Goal: Transaction & Acquisition: Purchase product/service

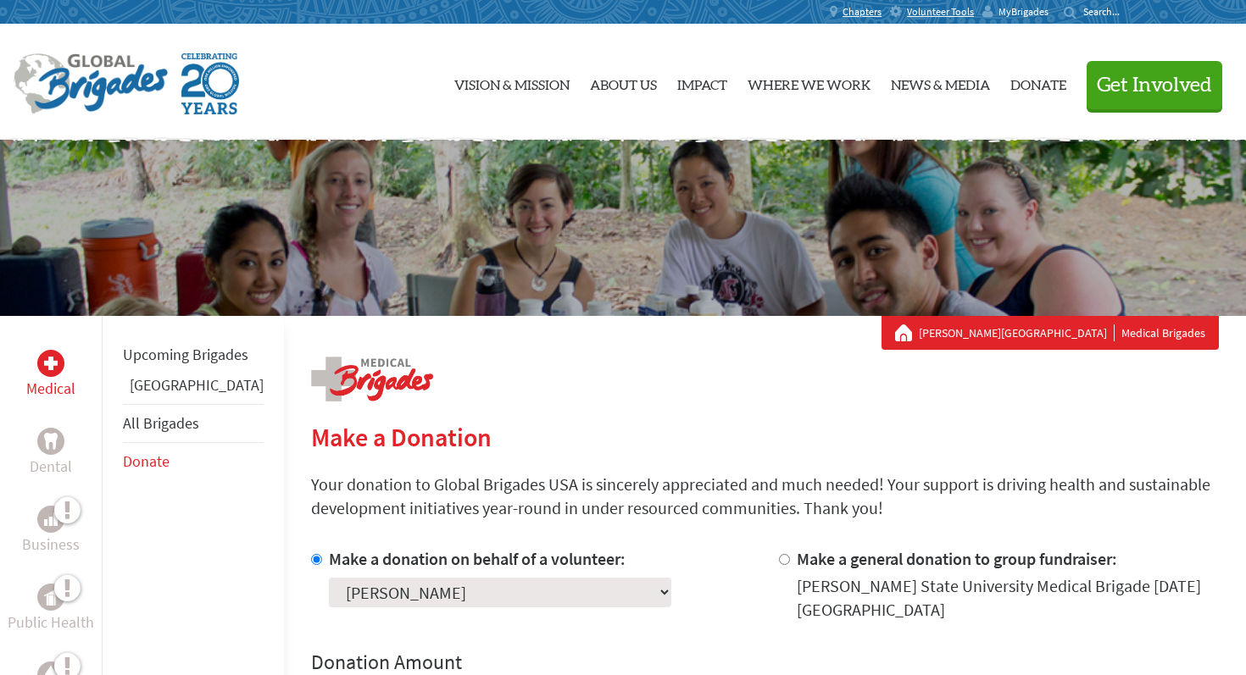
click at [1014, 8] on span "MyBrigades" at bounding box center [1023, 12] width 50 height 14
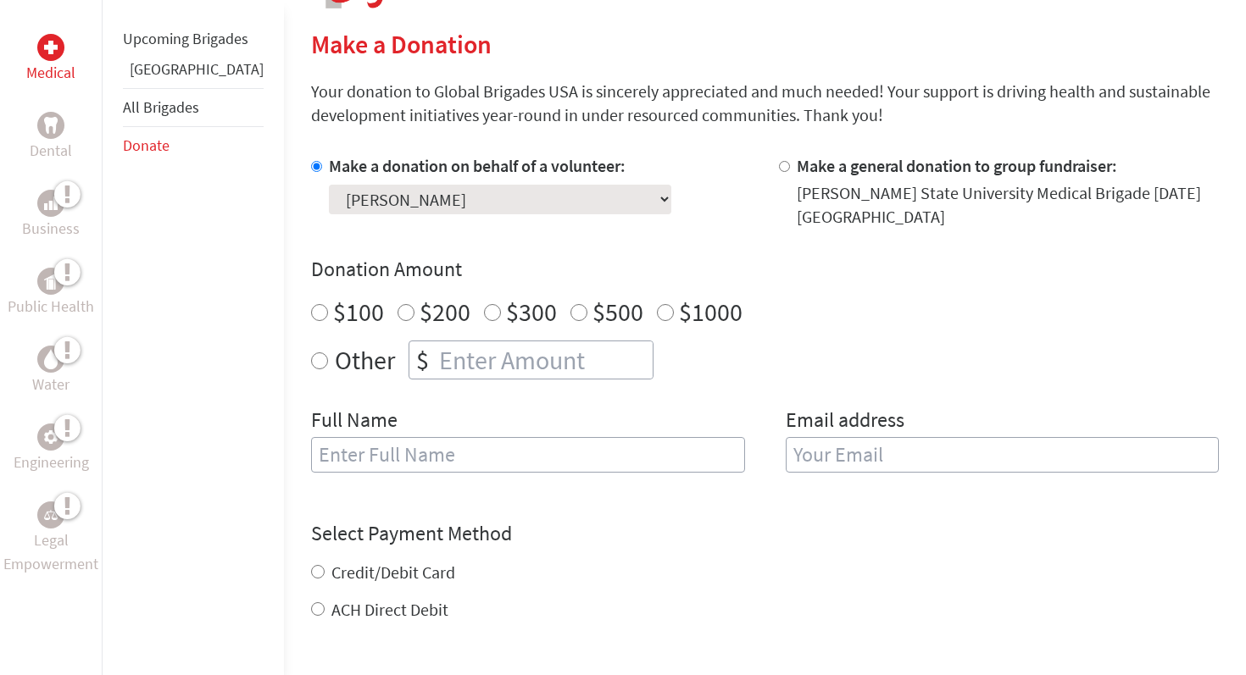
scroll to position [366, 0]
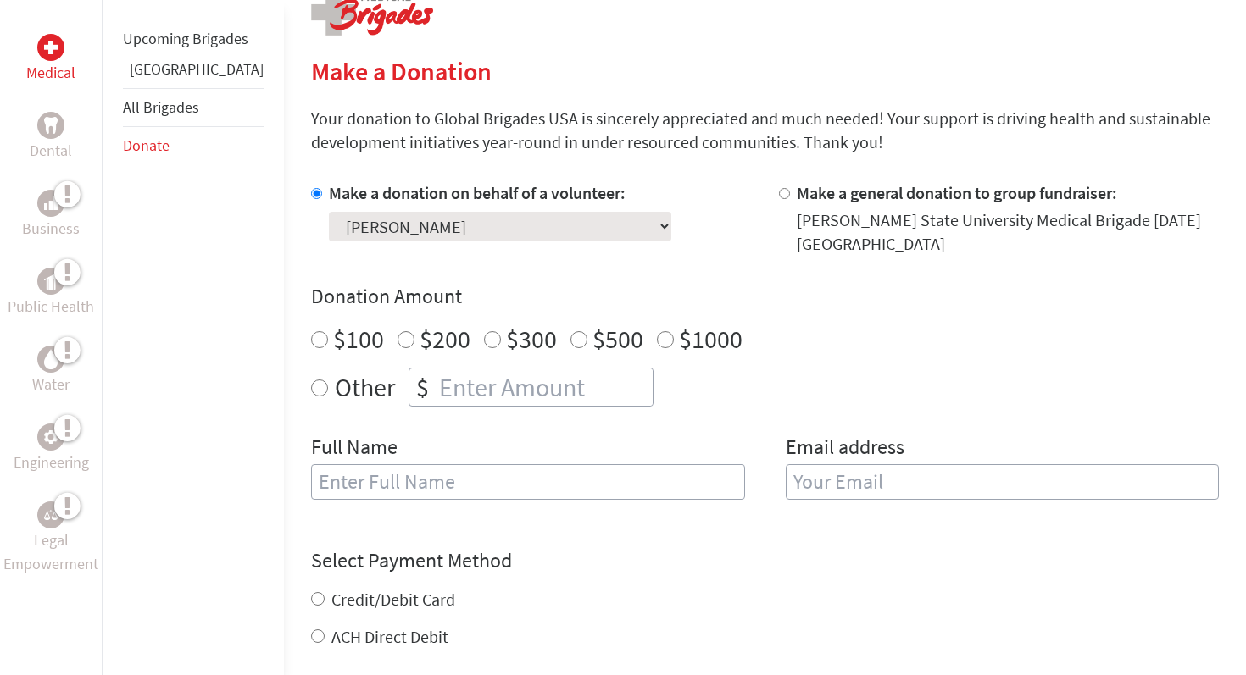
radio input "true"
click at [497, 400] on input "number" at bounding box center [544, 387] width 217 height 37
type input "1225"
click at [425, 486] on input "text" at bounding box center [528, 482] width 434 height 36
click at [666, 404] on div "Other $ 1225" at bounding box center [765, 387] width 908 height 39
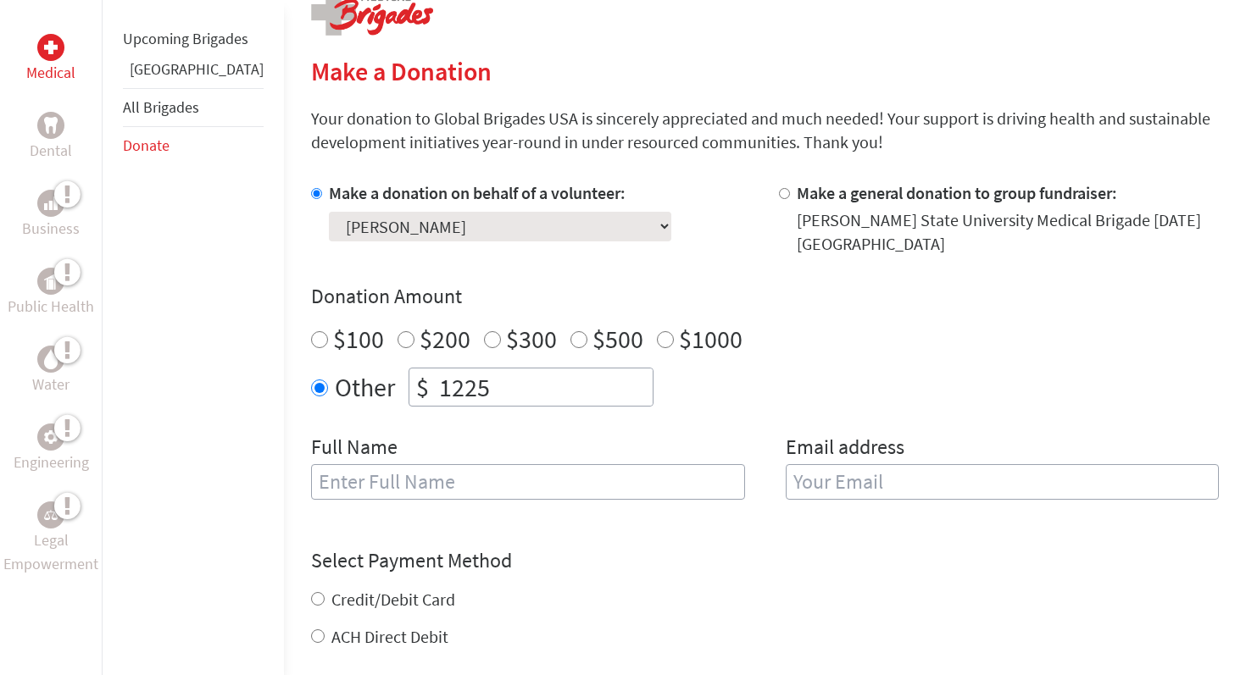
click at [571, 475] on input "text" at bounding box center [528, 482] width 434 height 36
type input "[PERSON_NAME]"
type input "[EMAIL_ADDRESS][DOMAIN_NAME]"
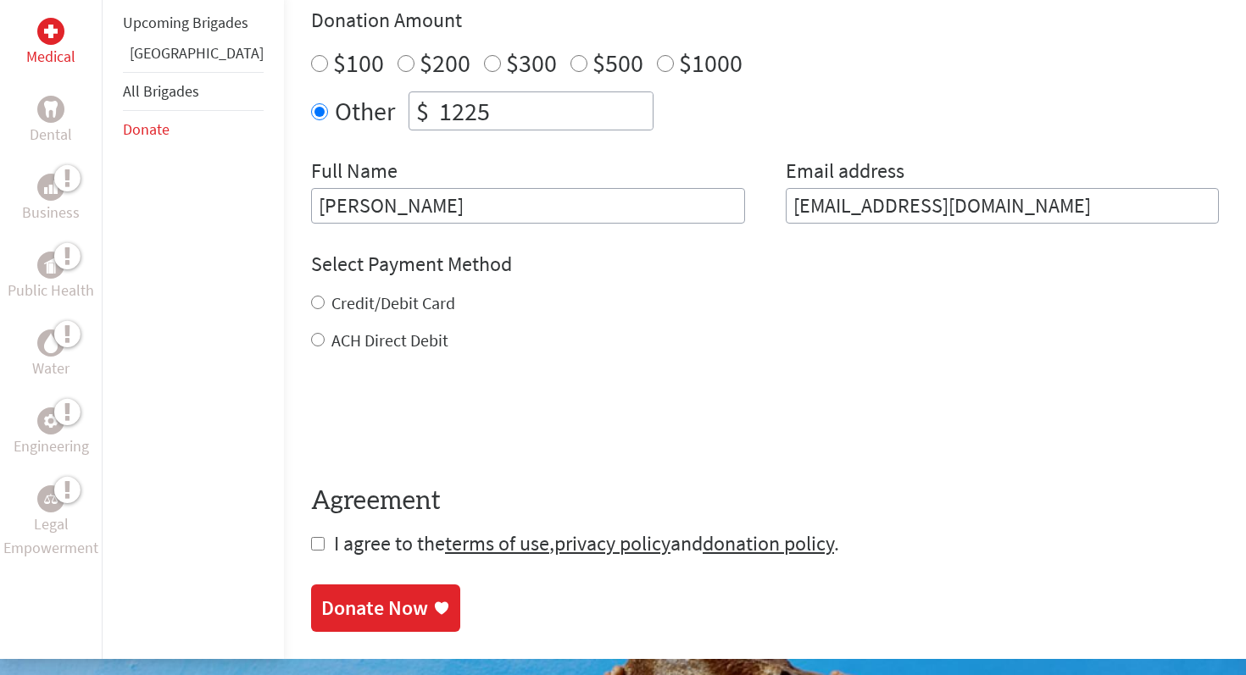
scroll to position [645, 0]
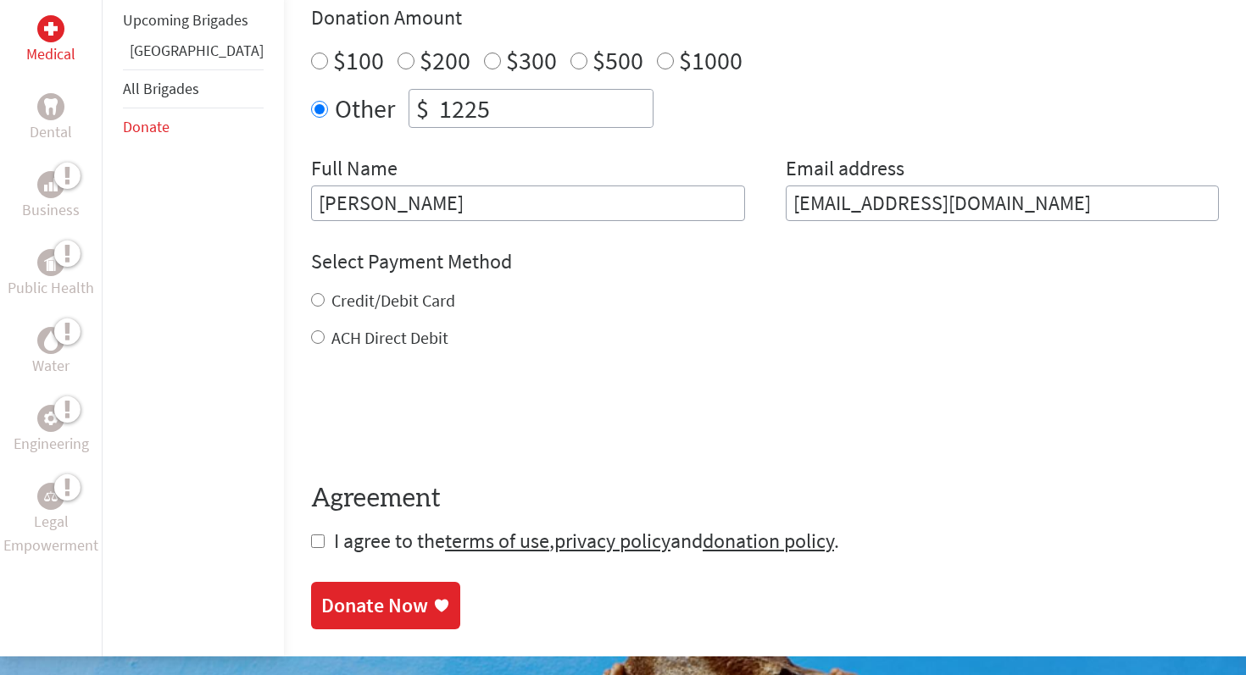
click at [335, 306] on label "Credit/Debit Card" at bounding box center [393, 300] width 124 height 21
click at [325, 306] on input "Credit/Debit Card" at bounding box center [318, 300] width 14 height 14
radio input "true"
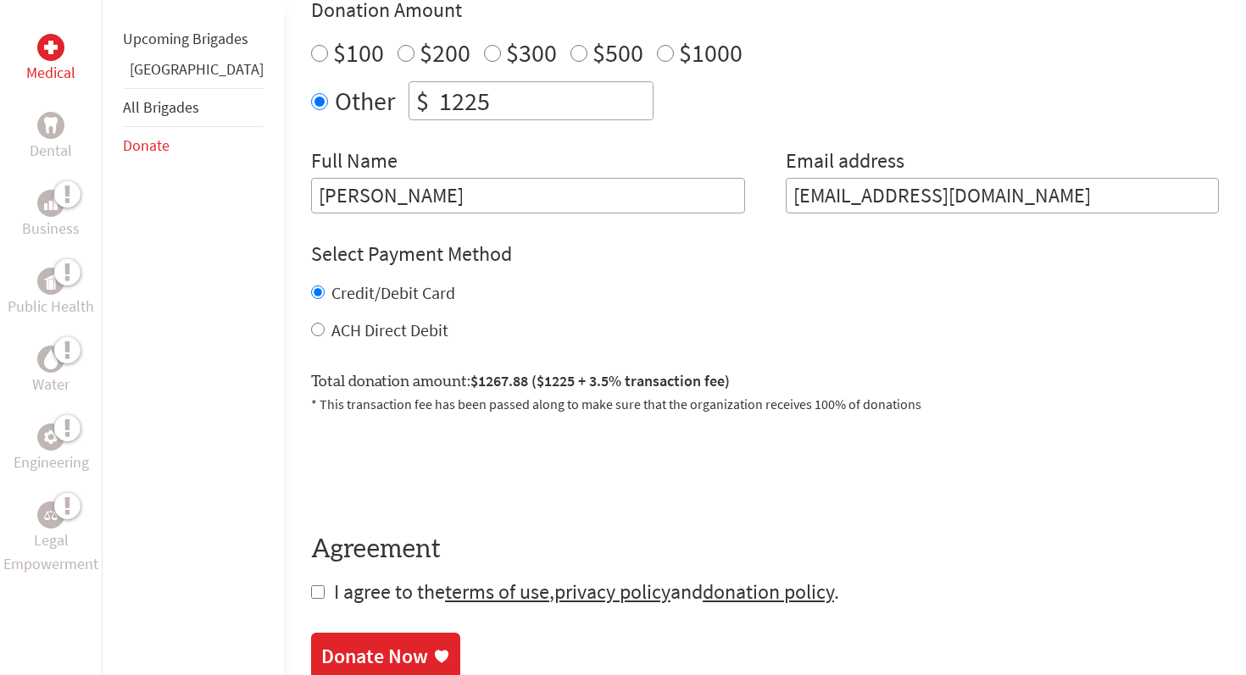
scroll to position [642, 0]
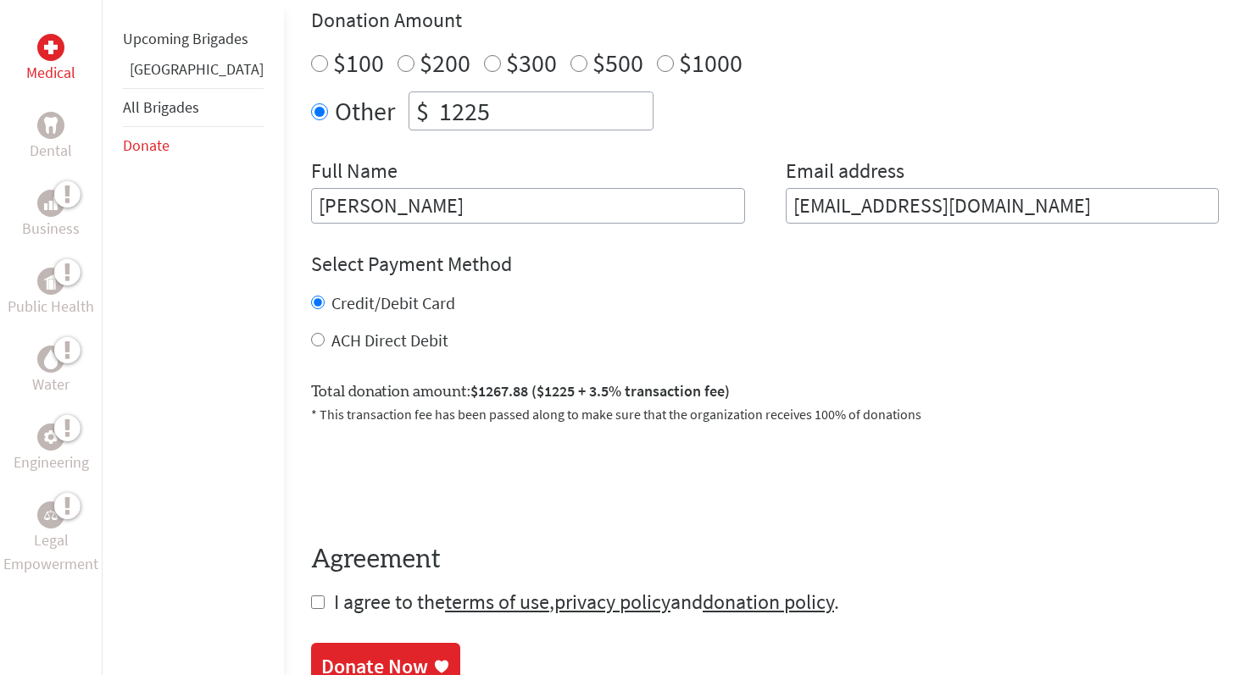
click at [334, 605] on span "I agree to the terms of use , privacy policy and donation policy ." at bounding box center [586, 602] width 505 height 26
click at [311, 607] on input "checkbox" at bounding box center [318, 603] width 14 height 14
checkbox input "true"
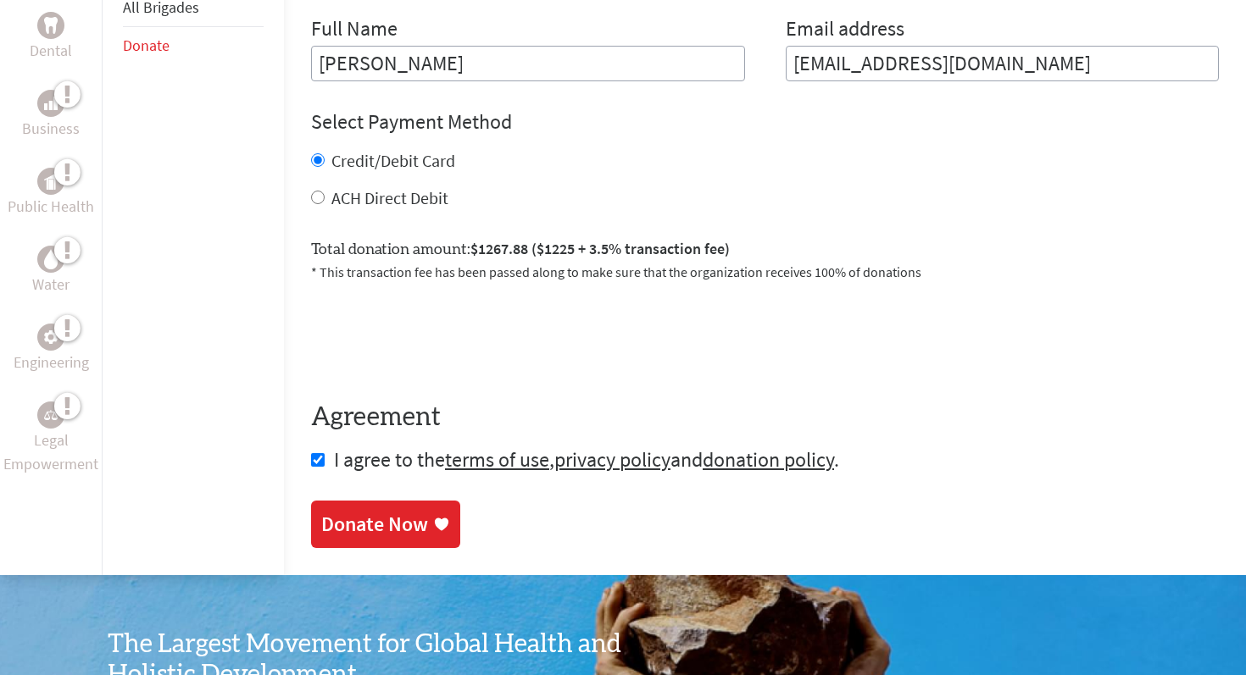
scroll to position [786, 0]
